Goal: Information Seeking & Learning: Learn about a topic

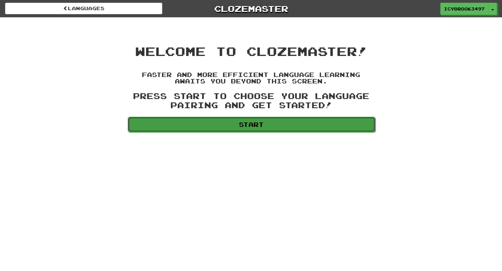
click at [258, 123] on link "Start" at bounding box center [252, 125] width 248 height 16
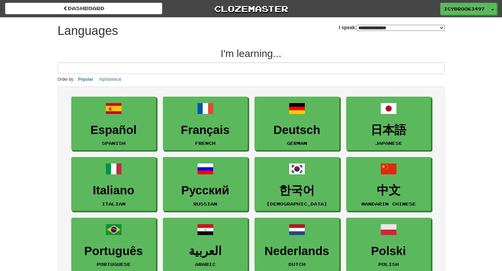
select select "*******"
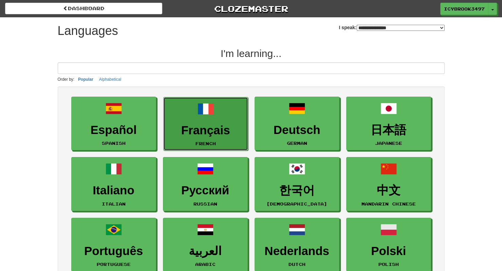
click at [208, 116] on span at bounding box center [205, 109] width 16 height 16
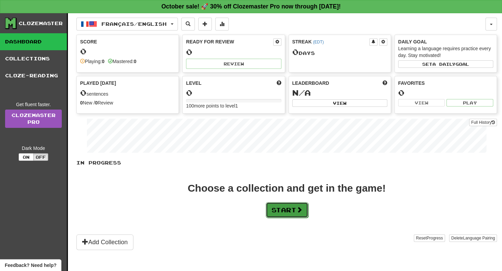
click at [291, 213] on button "Start" at bounding box center [287, 210] width 42 height 16
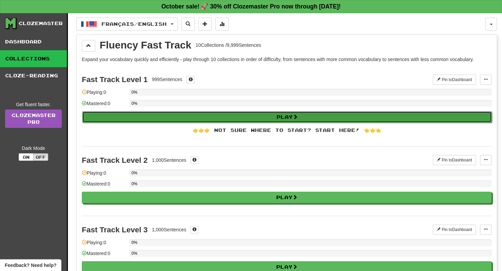
click at [290, 114] on button "Play" at bounding box center [286, 117] width 409 height 12
select select "**"
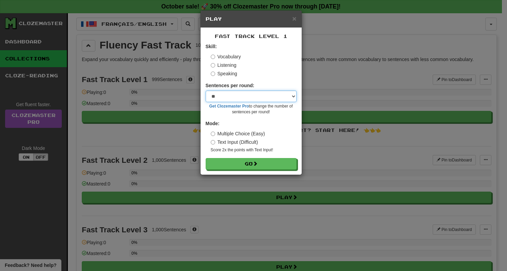
click at [280, 97] on select "* ** ** ** ** ** *** ********" at bounding box center [251, 97] width 91 height 12
click at [265, 94] on select "* ** ** ** ** ** *** ********" at bounding box center [251, 97] width 91 height 12
click at [275, 101] on select "* ** ** ** ** ** *** ********" at bounding box center [251, 97] width 91 height 12
click at [226, 66] on label "Listening" at bounding box center [224, 65] width 26 height 7
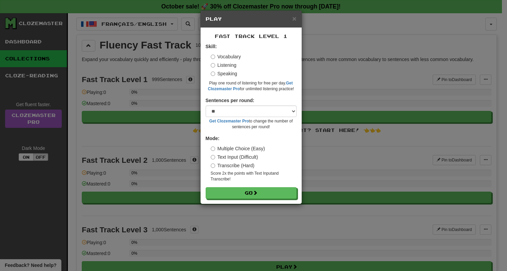
click at [225, 72] on label "Speaking" at bounding box center [224, 73] width 26 height 7
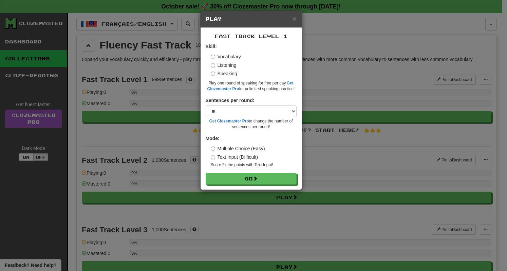
click at [227, 56] on label "Vocabulary" at bounding box center [226, 56] width 30 height 7
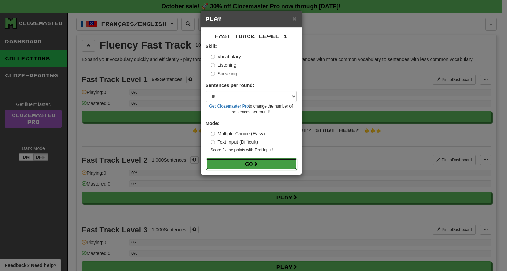
click at [253, 163] on button "Go" at bounding box center [251, 164] width 91 height 12
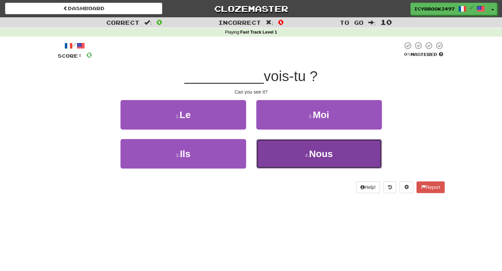
click at [304, 161] on button "4 . Nous" at bounding box center [319, 154] width 126 height 30
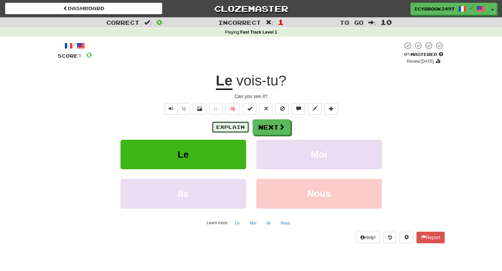
click at [242, 127] on button "Explain" at bounding box center [230, 127] width 37 height 12
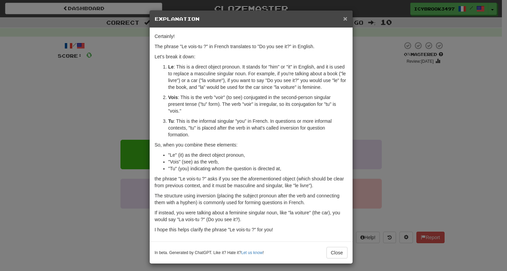
click at [343, 19] on span "×" at bounding box center [345, 19] width 4 height 8
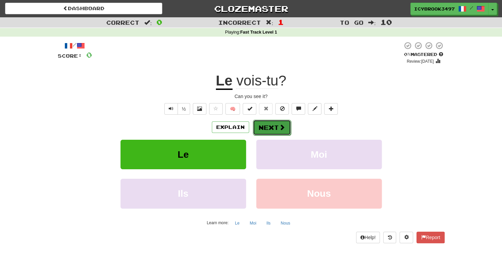
click at [274, 130] on button "Next" at bounding box center [272, 128] width 38 height 16
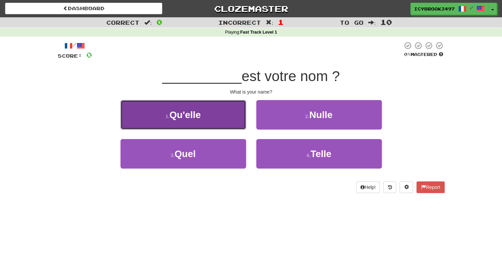
click at [218, 108] on button "1 . Qu'elle" at bounding box center [183, 115] width 126 height 30
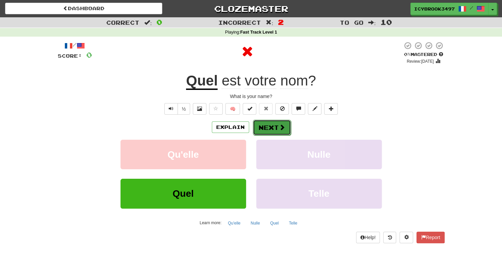
click at [276, 129] on button "Next" at bounding box center [272, 128] width 38 height 16
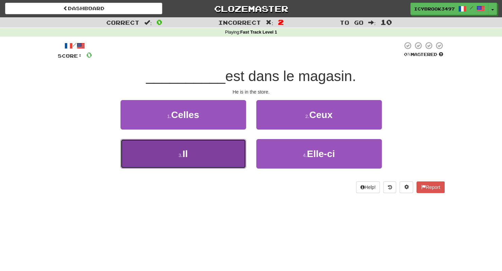
click at [207, 161] on button "3 . Il" at bounding box center [183, 154] width 126 height 30
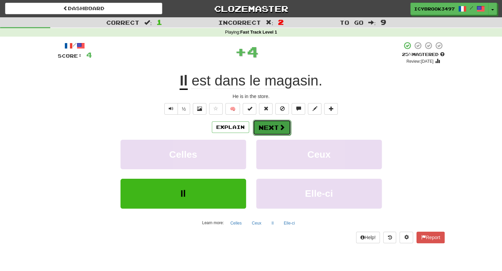
click at [282, 125] on span at bounding box center [282, 127] width 6 height 6
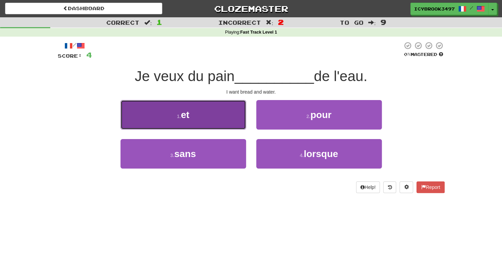
click at [218, 117] on button "1 . et" at bounding box center [183, 115] width 126 height 30
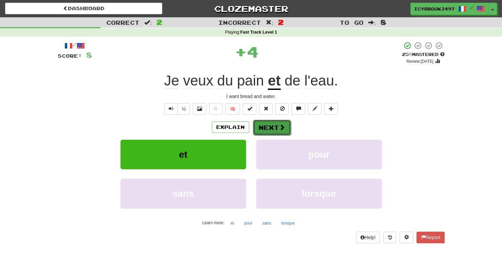
click at [275, 128] on button "Next" at bounding box center [272, 128] width 38 height 16
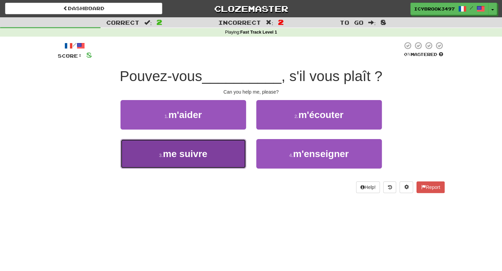
click at [238, 157] on button "3 . me suivre" at bounding box center [183, 154] width 126 height 30
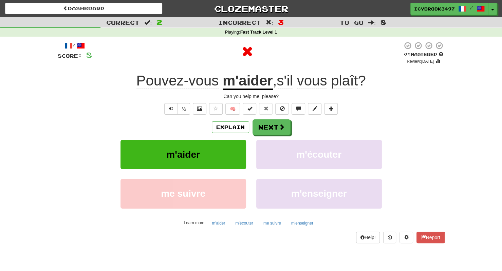
click at [236, 134] on div "Explain Next" at bounding box center [251, 127] width 387 height 16
click at [232, 128] on button "Explain" at bounding box center [230, 127] width 37 height 12
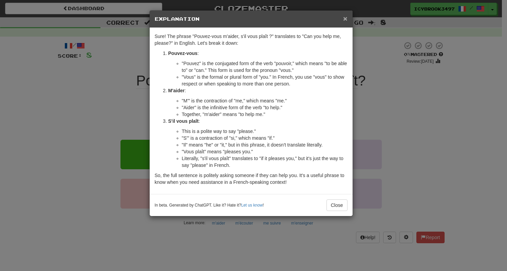
click at [344, 20] on span "×" at bounding box center [345, 19] width 4 height 8
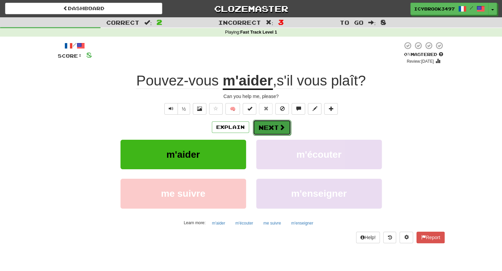
click at [266, 131] on button "Next" at bounding box center [272, 128] width 38 height 16
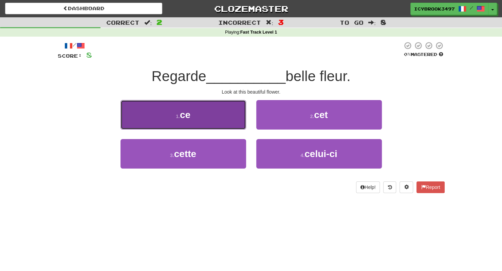
click at [236, 116] on button "1 . ce" at bounding box center [183, 115] width 126 height 30
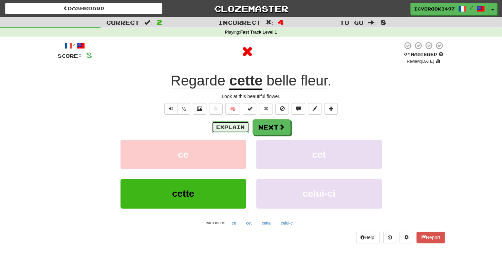
click at [239, 126] on button "Explain" at bounding box center [230, 127] width 37 height 12
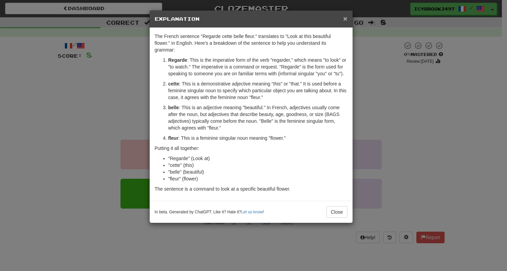
drag, startPoint x: 344, startPoint y: 17, endPoint x: 248, endPoint y: 137, distance: 154.2
click at [248, 137] on div "× Explanation The French sentence "Regarde cette belle fleur." translates to "L…" at bounding box center [251, 116] width 204 height 213
click at [332, 206] on button "Close" at bounding box center [336, 212] width 21 height 12
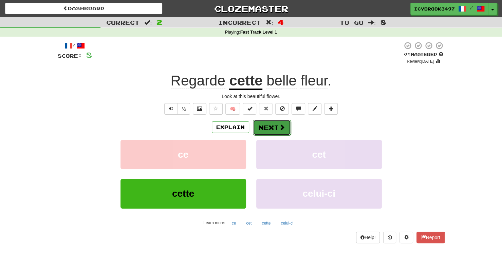
click at [269, 128] on button "Next" at bounding box center [272, 128] width 38 height 16
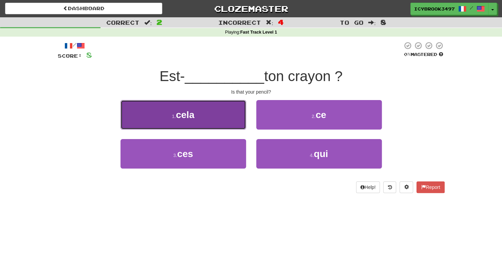
click at [231, 119] on button "1 . cela" at bounding box center [183, 115] width 126 height 30
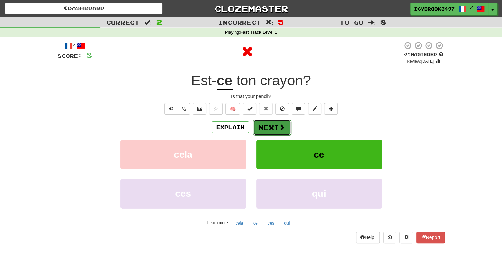
click at [281, 128] on span at bounding box center [282, 127] width 6 height 6
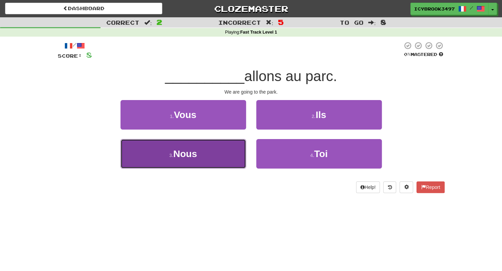
click at [220, 155] on button "3 . Nous" at bounding box center [183, 154] width 126 height 30
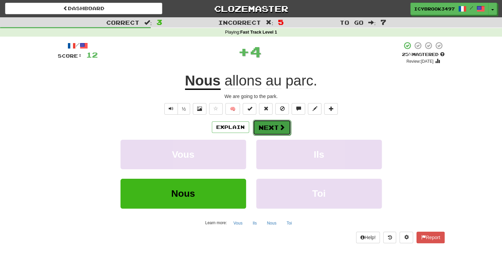
click at [269, 127] on button "Next" at bounding box center [272, 128] width 38 height 16
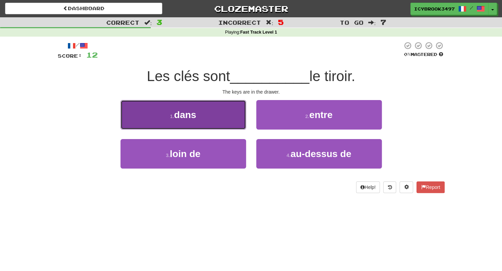
click at [228, 112] on button "1 . dans" at bounding box center [183, 115] width 126 height 30
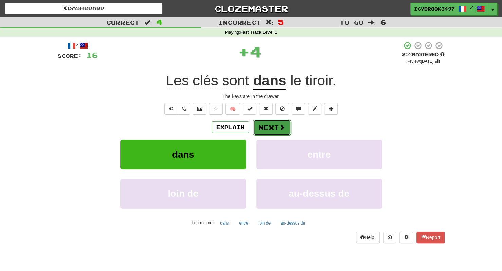
click at [273, 131] on button "Next" at bounding box center [272, 128] width 38 height 16
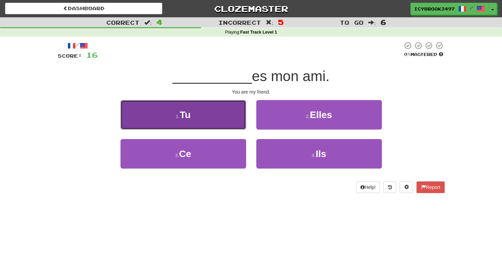
click at [191, 124] on button "1 . Tu" at bounding box center [183, 115] width 126 height 30
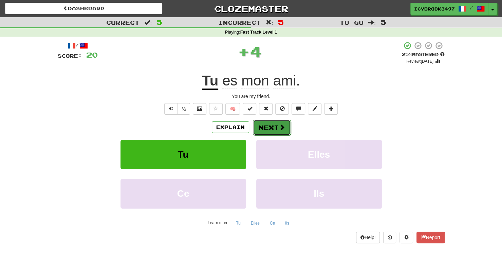
click at [273, 123] on button "Next" at bounding box center [272, 128] width 38 height 16
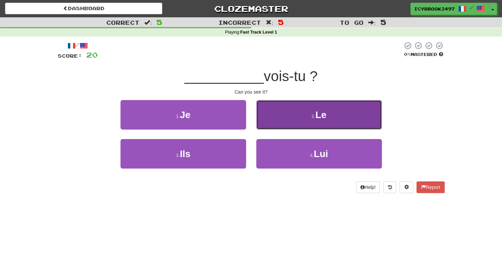
click at [274, 109] on button "2 . Le" at bounding box center [319, 115] width 126 height 30
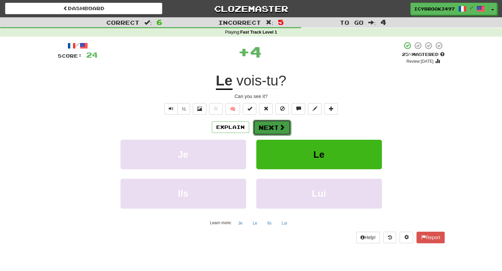
click at [275, 130] on button "Next" at bounding box center [272, 128] width 38 height 16
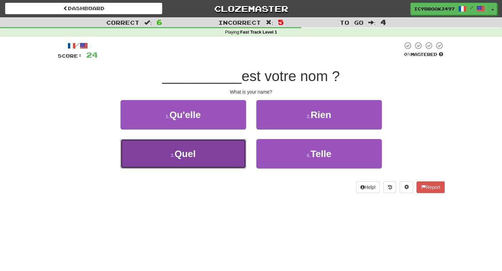
click at [216, 160] on button "3 . Quel" at bounding box center [183, 154] width 126 height 30
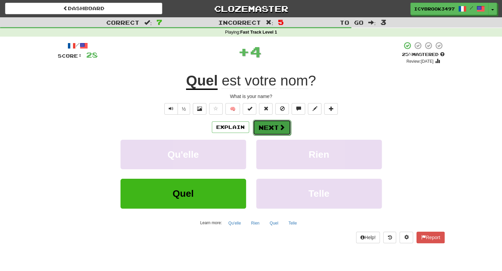
click at [274, 127] on button "Next" at bounding box center [272, 128] width 38 height 16
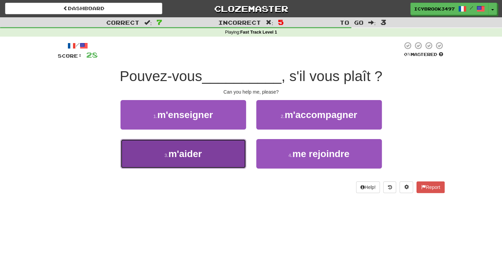
click at [217, 154] on button "3 . m'aider" at bounding box center [183, 154] width 126 height 30
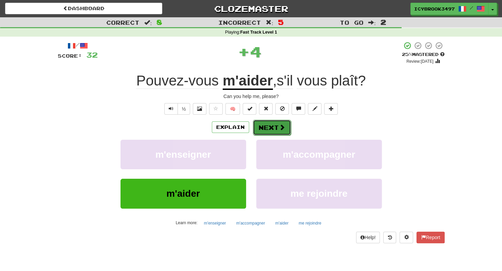
click at [276, 128] on button "Next" at bounding box center [272, 128] width 38 height 16
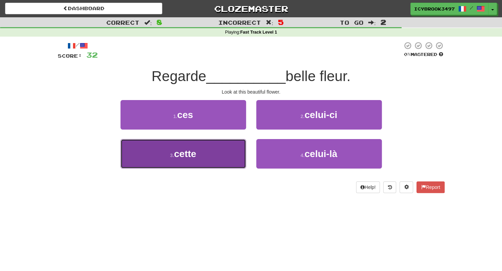
click at [235, 145] on button "3 . cette" at bounding box center [183, 154] width 126 height 30
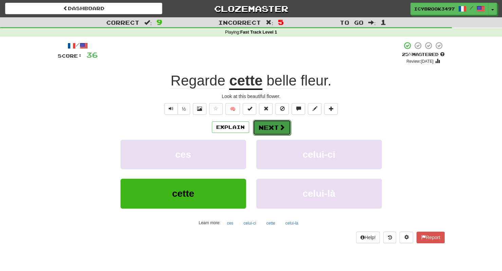
click at [277, 130] on button "Next" at bounding box center [272, 128] width 38 height 16
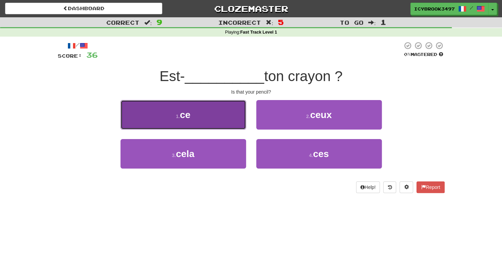
click at [190, 110] on span "ce" at bounding box center [185, 115] width 11 height 11
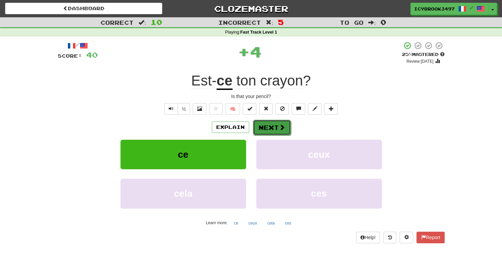
click at [269, 123] on button "Next" at bounding box center [272, 128] width 38 height 16
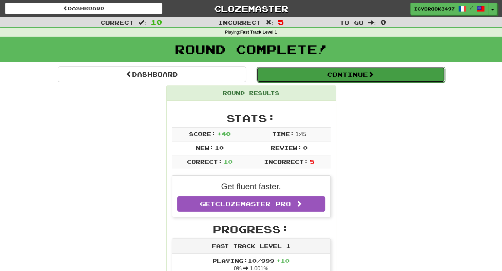
click at [320, 77] on button "Continue" at bounding box center [350, 75] width 188 height 16
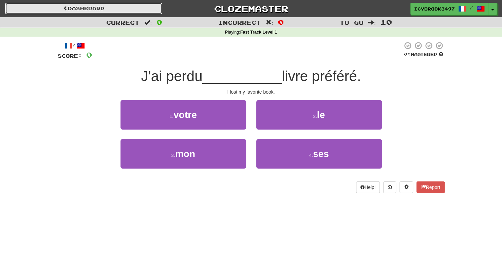
click at [147, 6] on link "Dashboard" at bounding box center [83, 9] width 157 height 12
